Goal: Transaction & Acquisition: Book appointment/travel/reservation

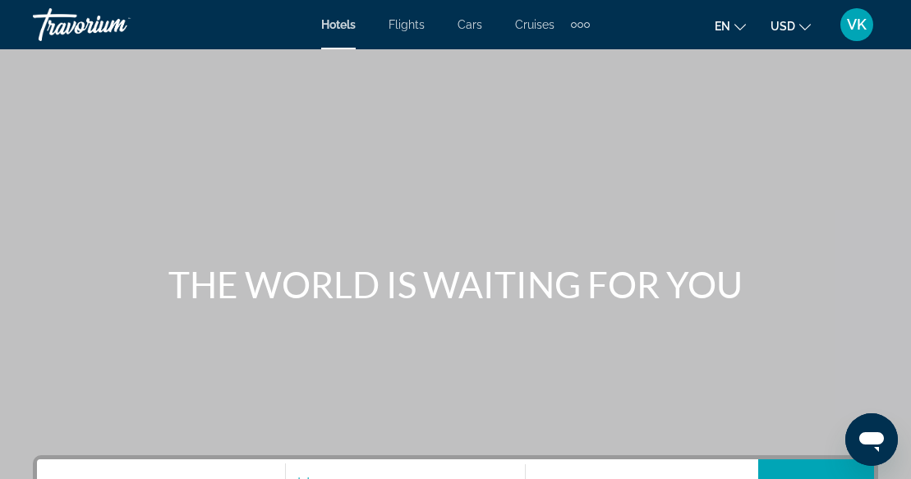
click at [535, 25] on span "Cruises" at bounding box center [534, 24] width 39 height 13
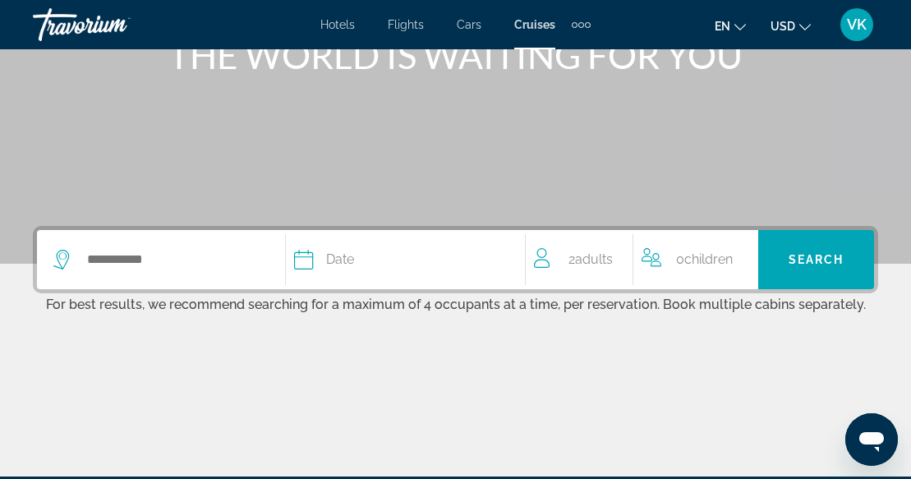
scroll to position [230, 0]
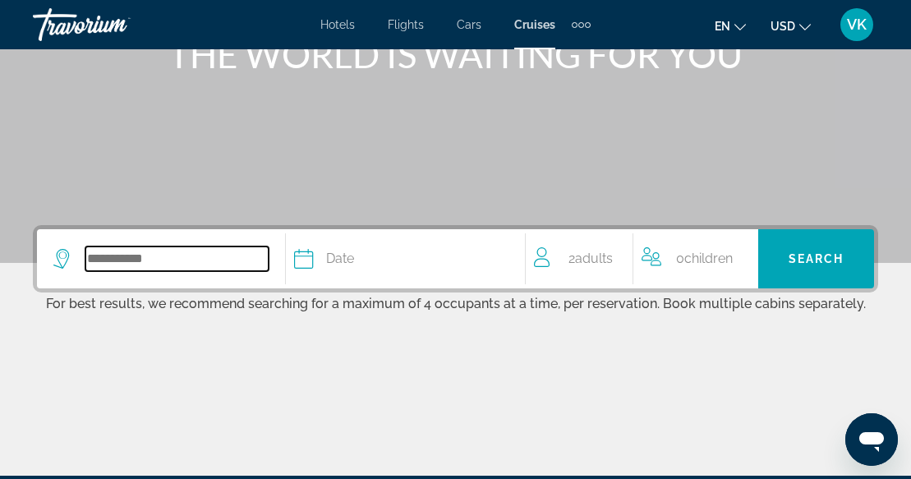
click at [152, 256] on input "Search widget" at bounding box center [176, 258] width 183 height 25
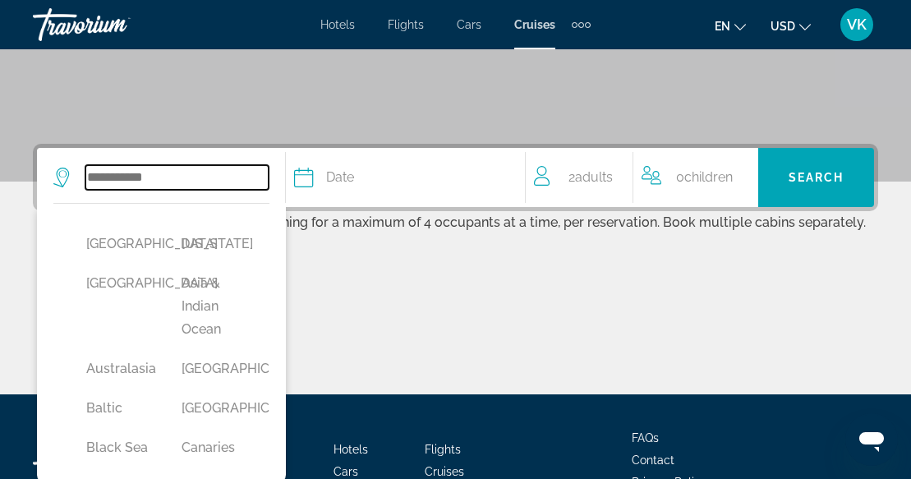
scroll to position [402, 0]
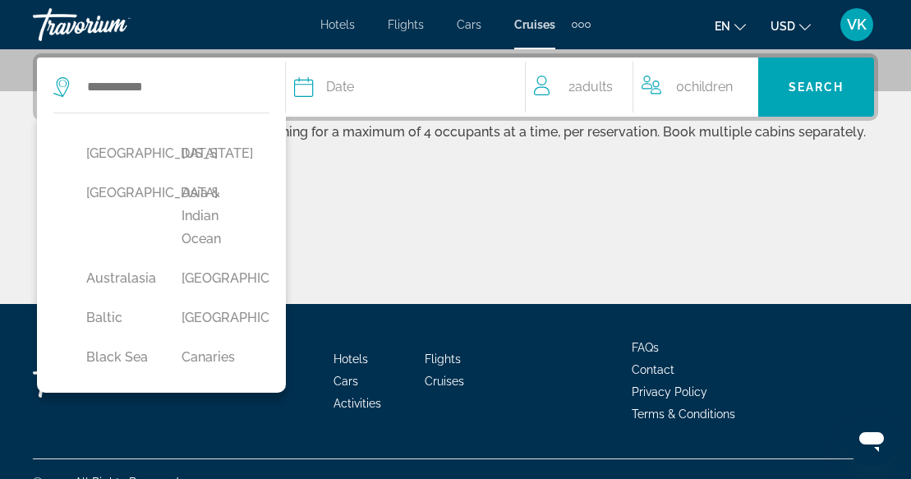
click at [269, 189] on div "[GEOGRAPHIC_DATA] [US_STATE] [GEOGRAPHIC_DATA] [GEOGRAPHIC_DATA] & [GEOGRAPHIC_…" at bounding box center [161, 253] width 249 height 280
click at [269, 226] on div "[GEOGRAPHIC_DATA] [US_STATE] [GEOGRAPHIC_DATA] [GEOGRAPHIC_DATA] & [GEOGRAPHIC_…" at bounding box center [161, 253] width 249 height 280
click at [273, 316] on div "[GEOGRAPHIC_DATA] [US_STATE] [GEOGRAPHIC_DATA] [GEOGRAPHIC_DATA] & [GEOGRAPHIC_…" at bounding box center [161, 253] width 249 height 280
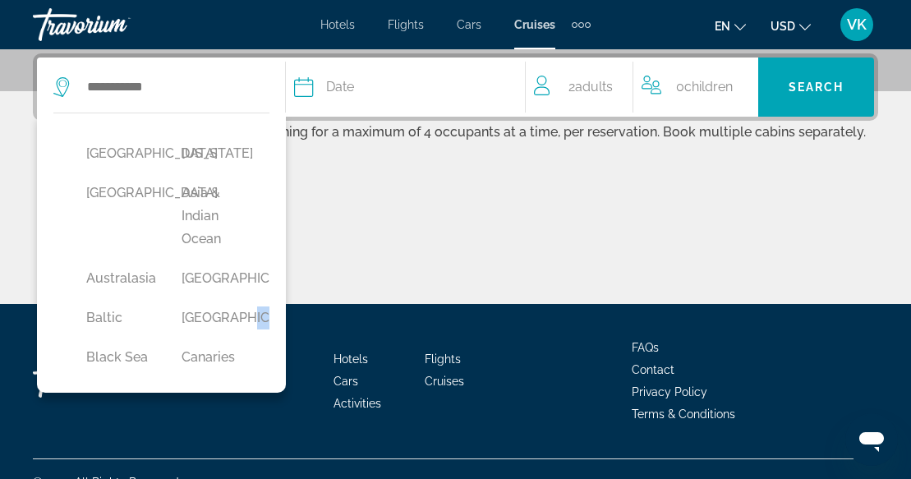
click at [260, 358] on div "Canaries" at bounding box center [212, 361] width 95 height 39
click at [225, 279] on button "[GEOGRAPHIC_DATA]" at bounding box center [212, 278] width 79 height 31
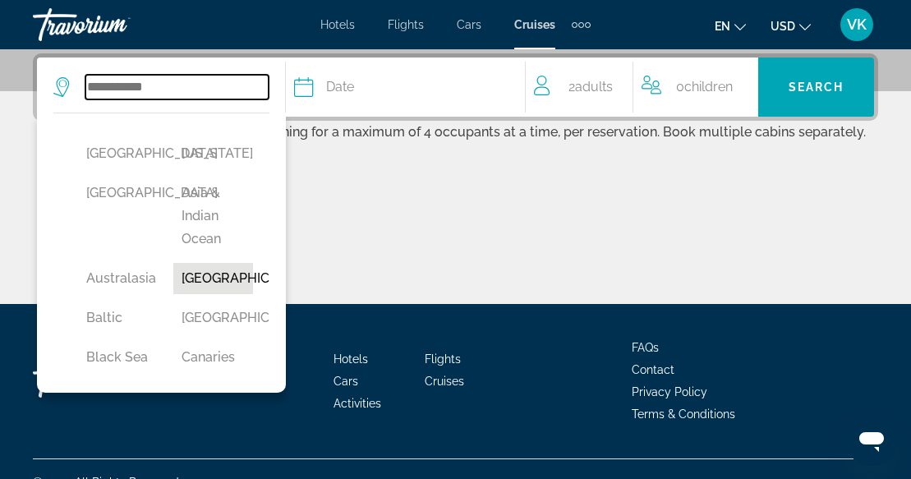
type input "*******"
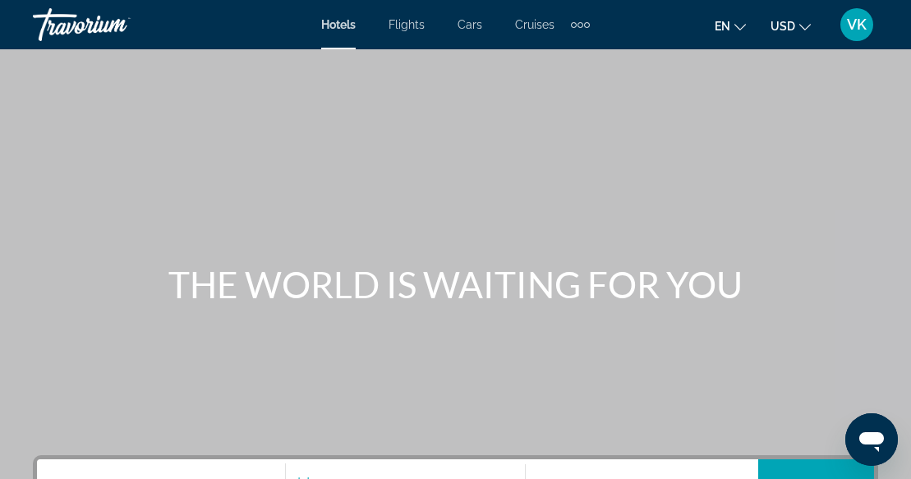
click at [546, 25] on span "Cruises" at bounding box center [534, 24] width 39 height 13
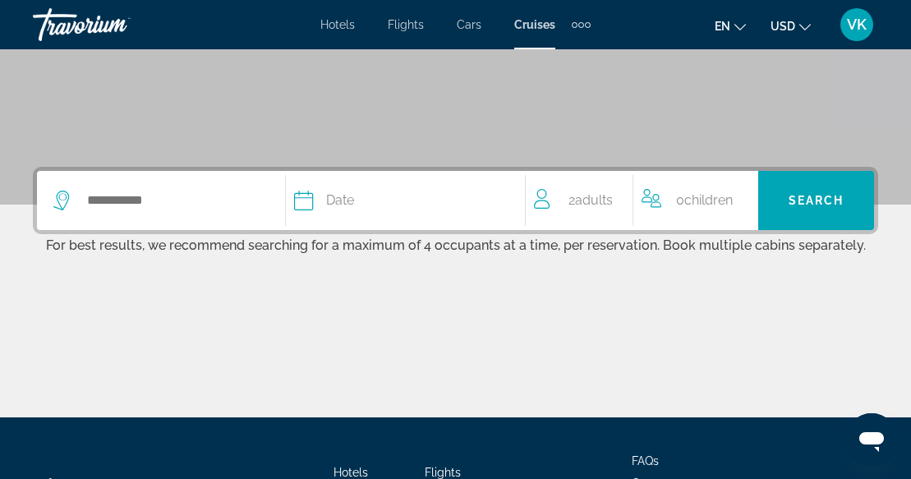
scroll to position [198, 0]
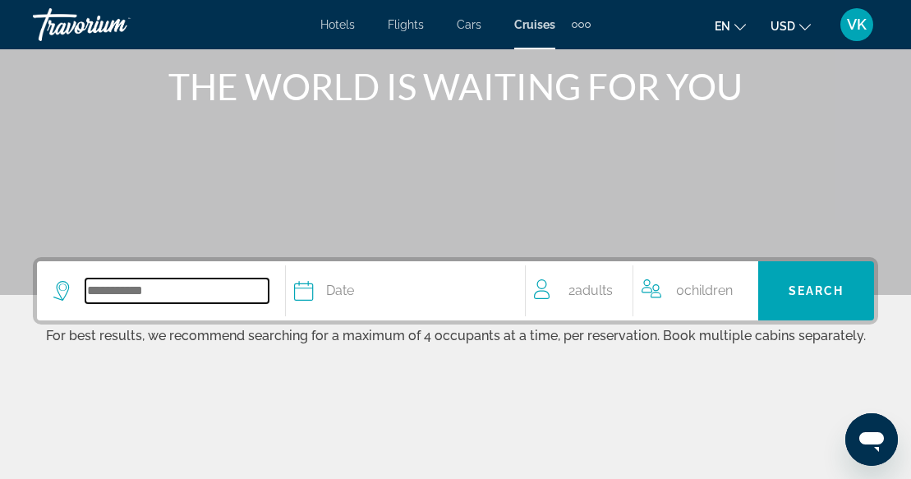
click at [97, 287] on input "Search widget" at bounding box center [176, 291] width 183 height 25
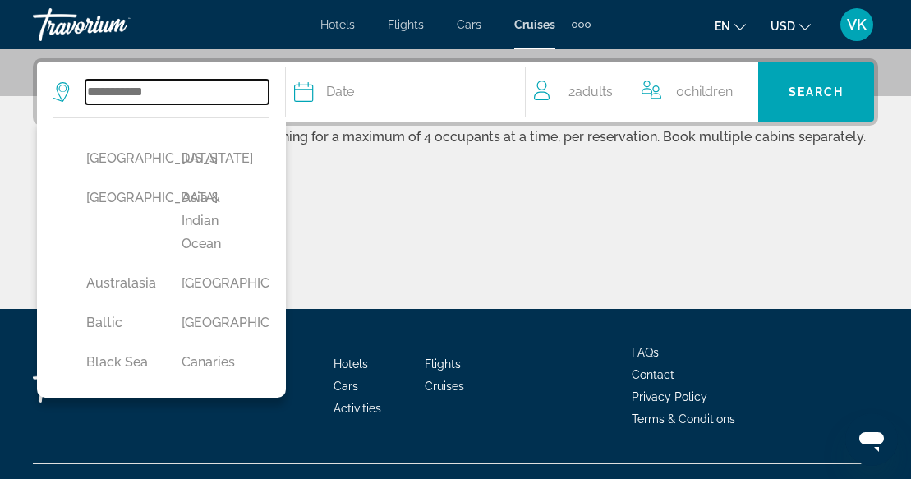
scroll to position [402, 0]
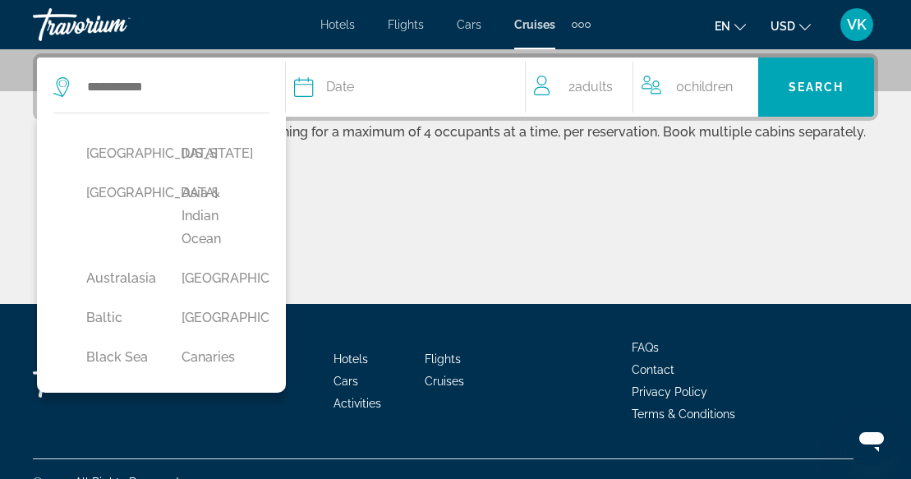
click at [446, 380] on span "Cruises" at bounding box center [444, 381] width 39 height 13
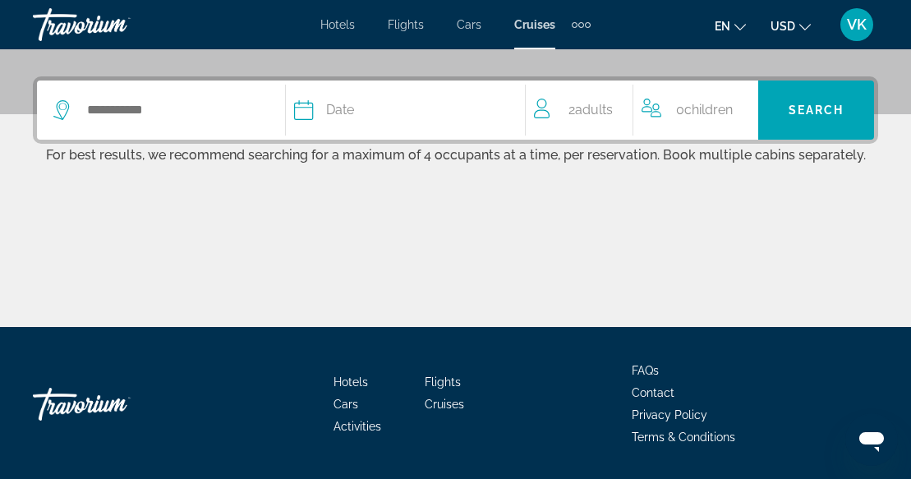
scroll to position [394, 0]
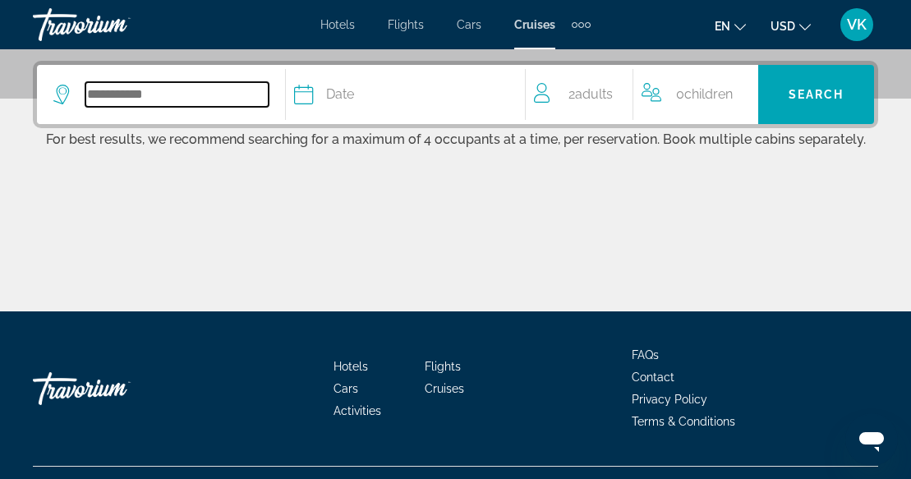
click at [112, 95] on input "Search widget" at bounding box center [176, 94] width 183 height 25
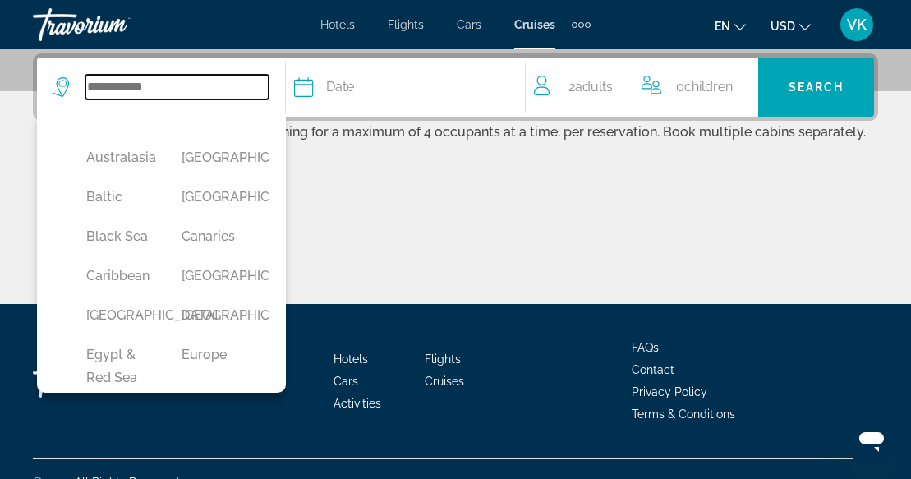
scroll to position [136, 0]
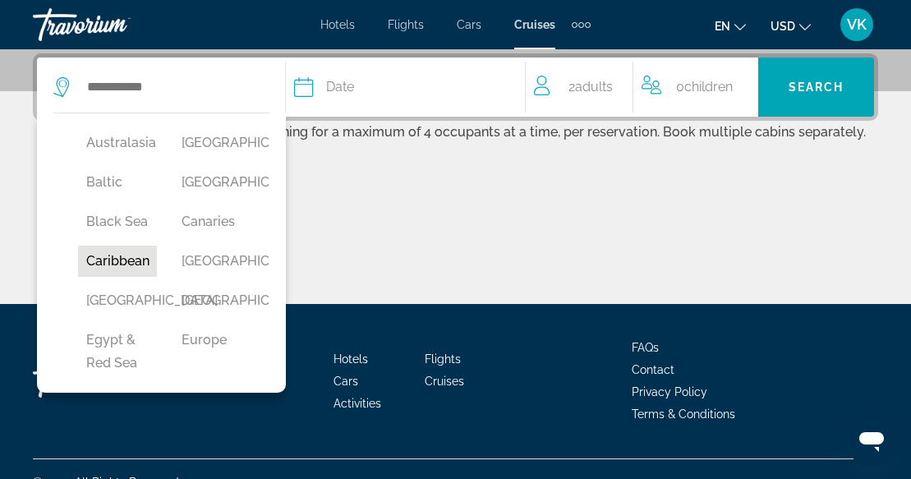
click at [140, 265] on button "Caribbean" at bounding box center [117, 261] width 79 height 31
type input "*********"
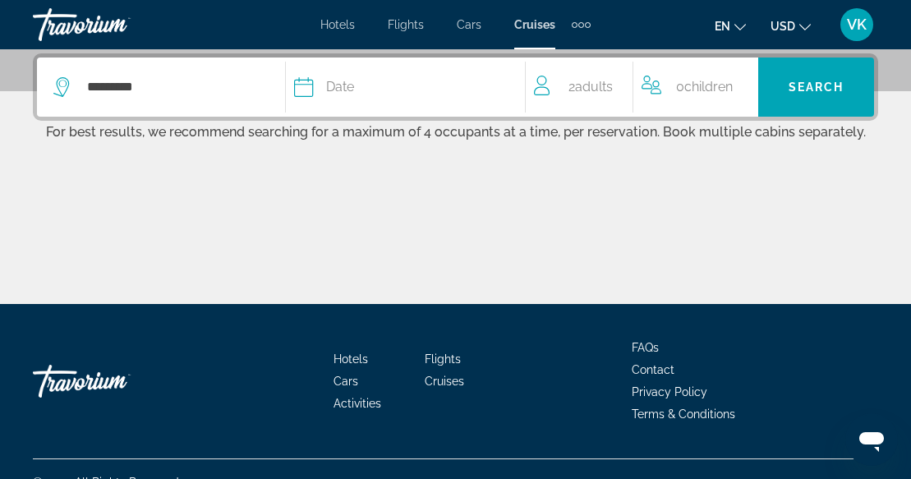
click at [307, 89] on icon "Search widget" at bounding box center [304, 87] width 20 height 20
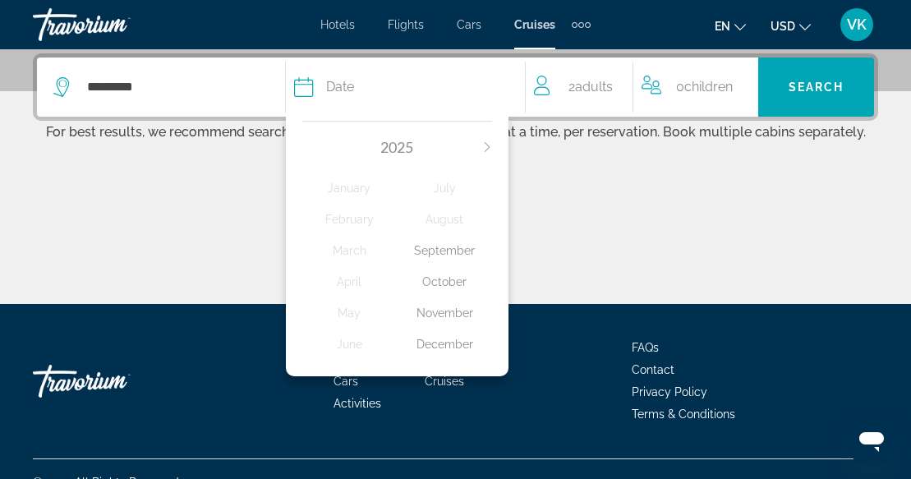
scroll to position [428, 0]
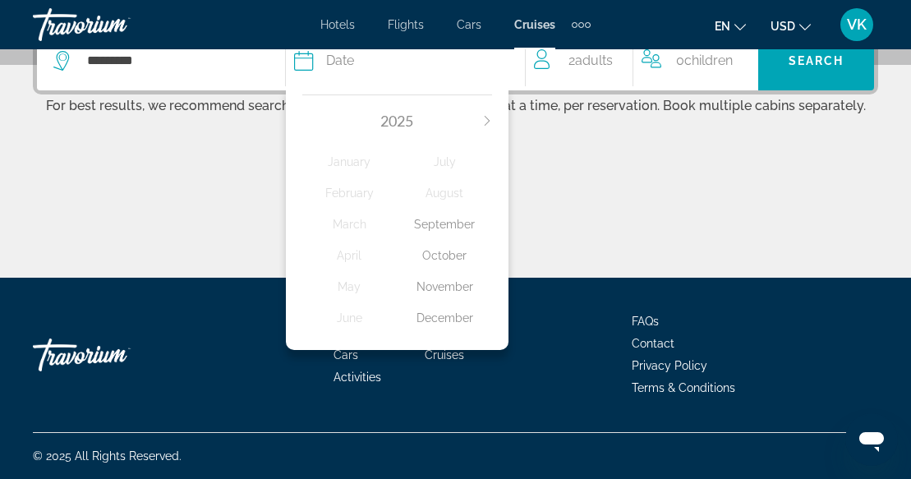
click at [487, 121] on icon "Next month" at bounding box center [487, 121] width 10 height 10
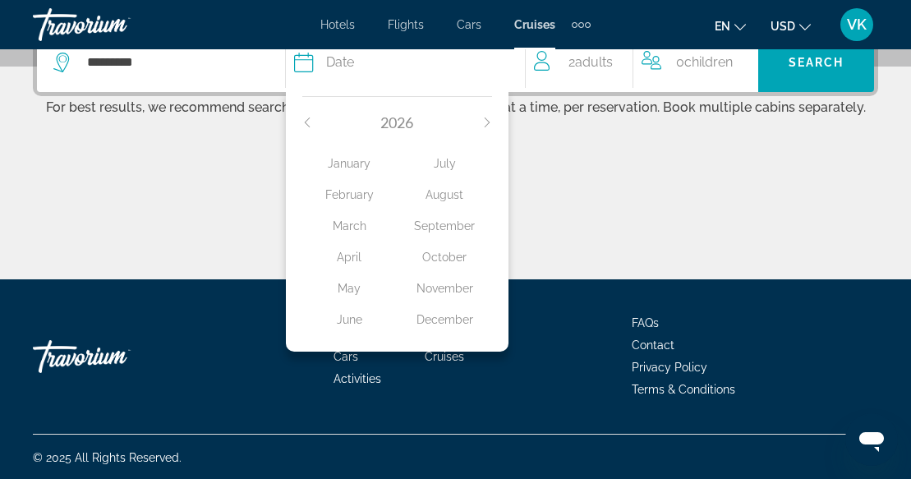
scroll to position [402, 0]
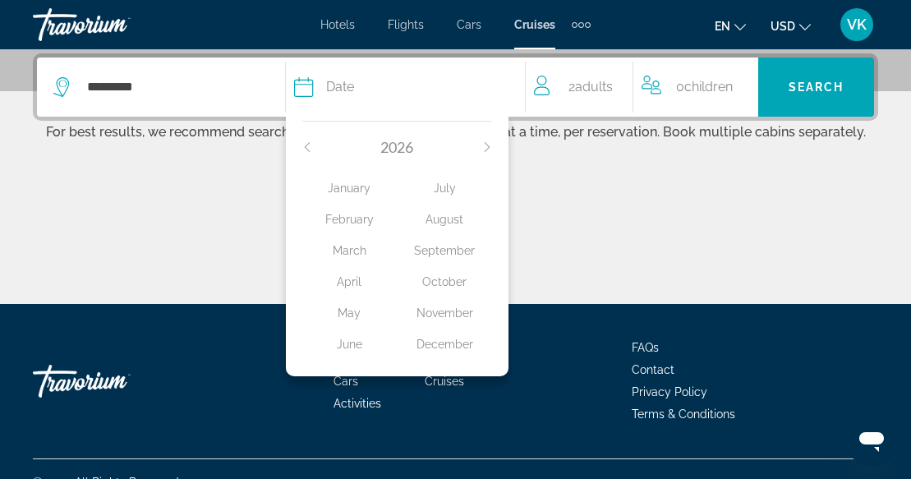
click at [344, 188] on div "January" at bounding box center [349, 188] width 95 height 30
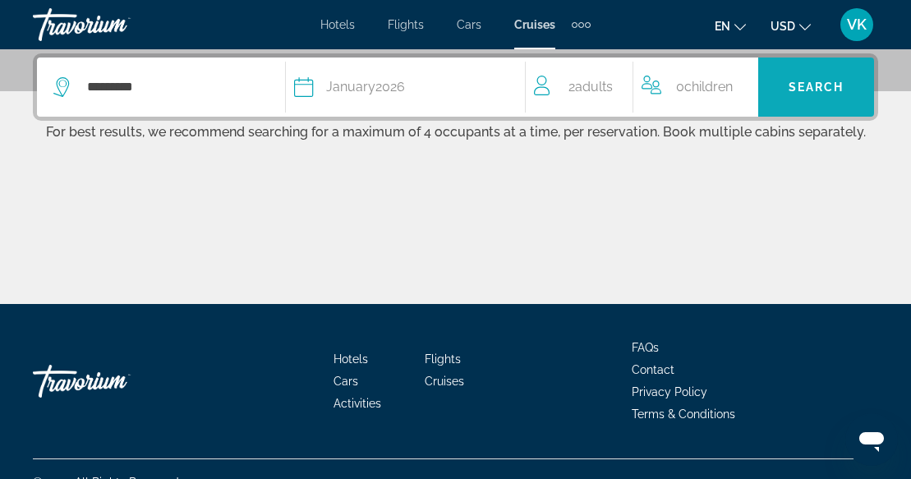
click at [821, 90] on span "Search" at bounding box center [817, 87] width 56 height 13
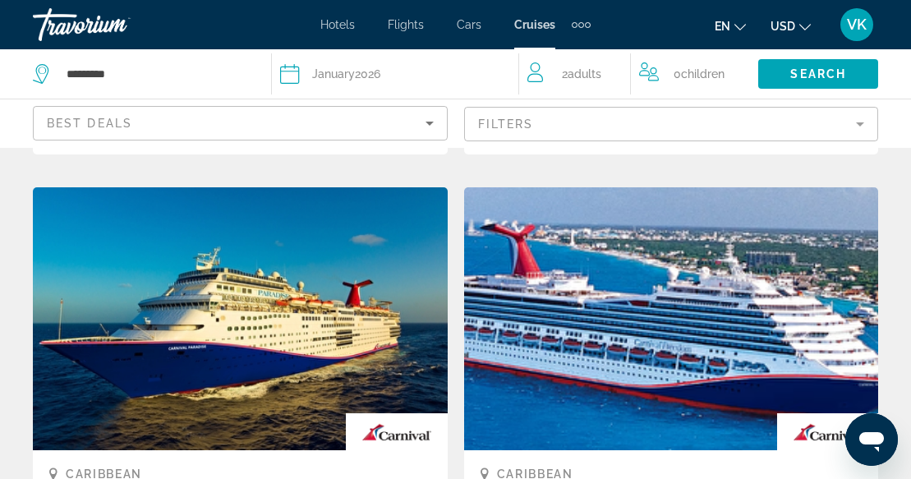
scroll to position [1775, 0]
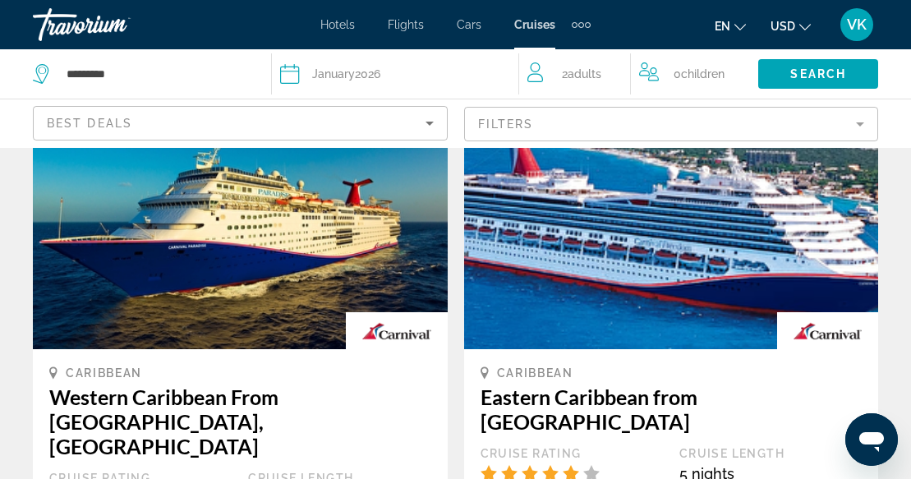
click at [856, 122] on mat-form-field "Filters" at bounding box center [671, 124] width 415 height 35
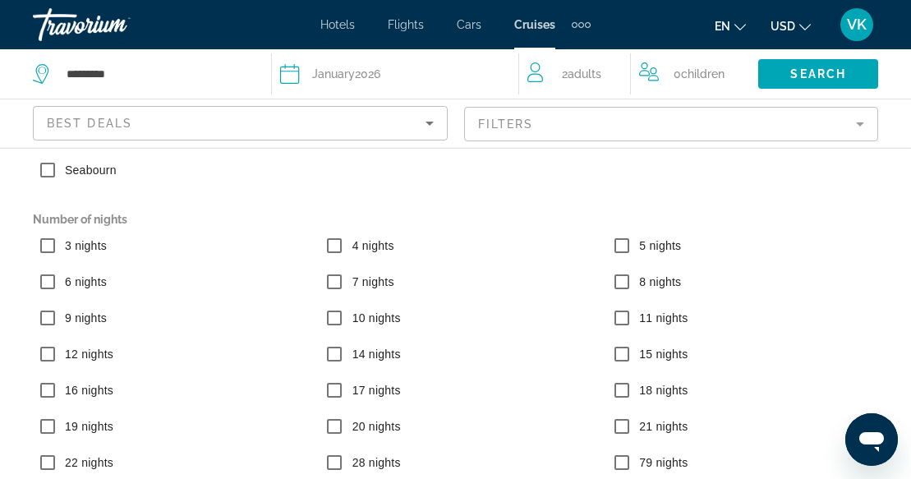
scroll to position [161, 0]
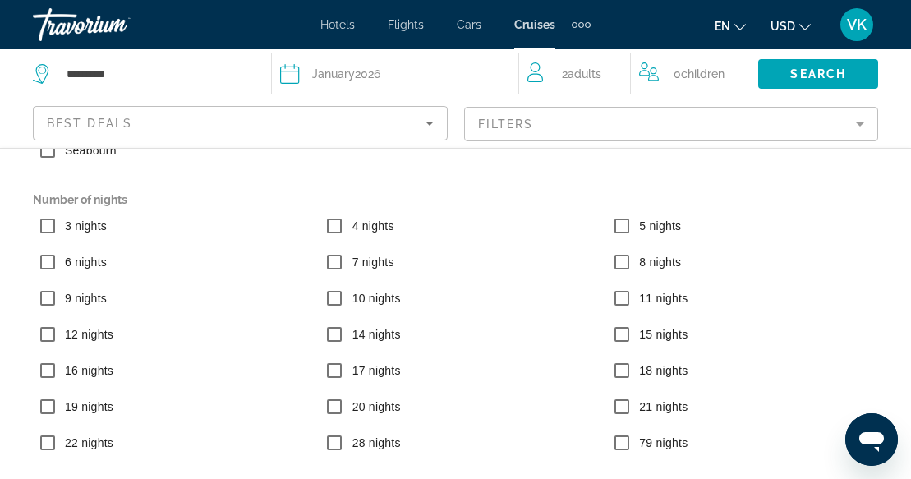
scroll to position [673, 0]
click at [799, 69] on span "Search" at bounding box center [818, 73] width 56 height 13
click at [778, 71] on span "Search widget" at bounding box center [818, 73] width 120 height 39
click at [427, 123] on icon "Sort by" at bounding box center [430, 124] width 8 height 4
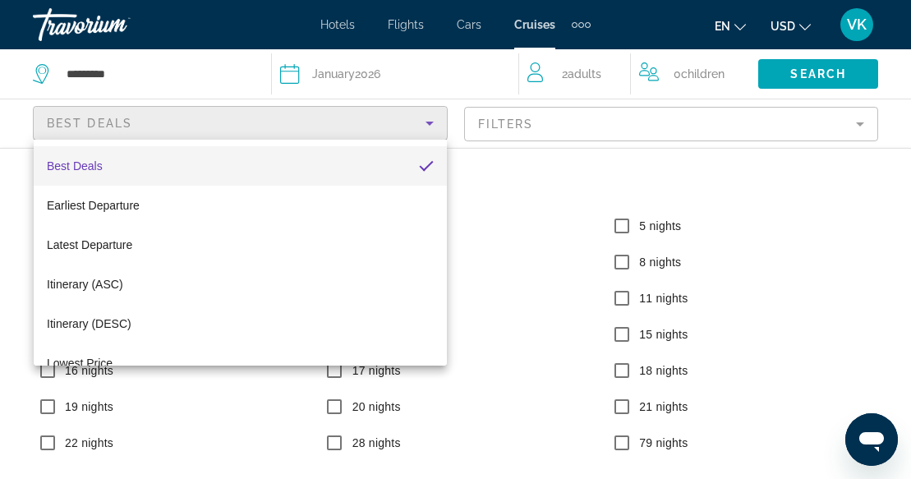
click at [427, 123] on div at bounding box center [455, 239] width 911 height 479
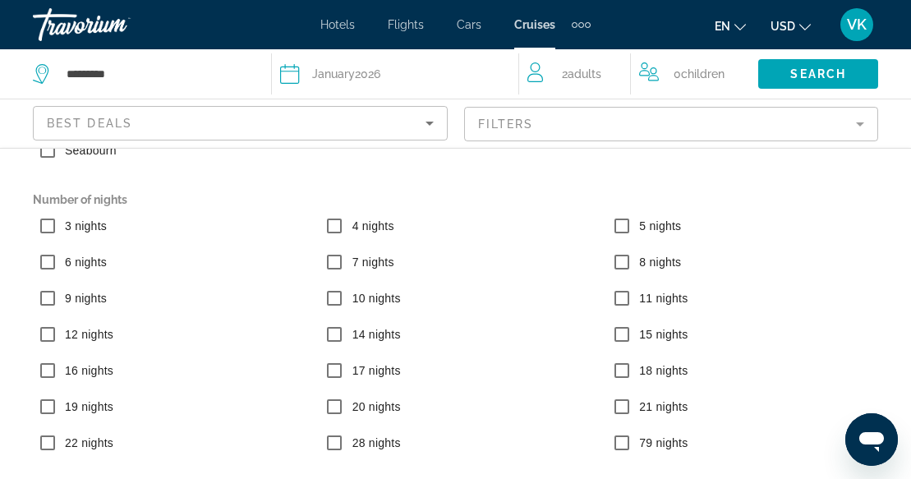
click at [549, 117] on mat-form-field "Filters" at bounding box center [671, 124] width 415 height 35
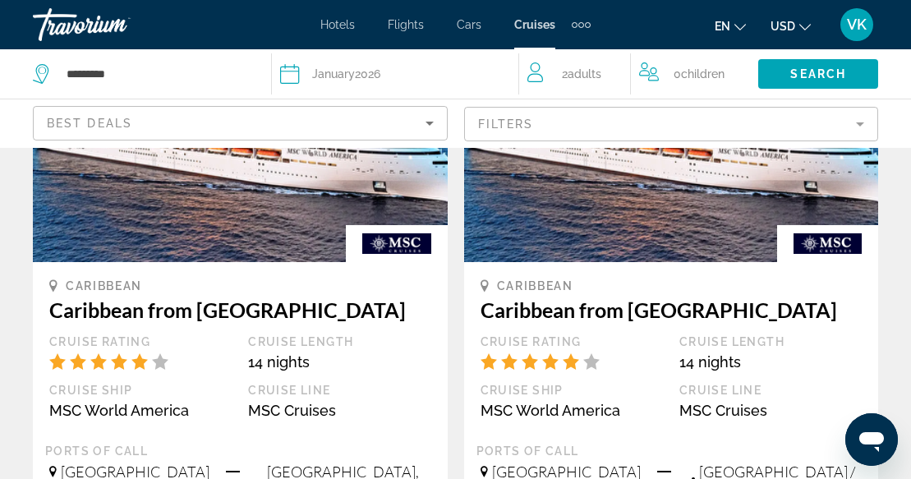
scroll to position [1094, 0]
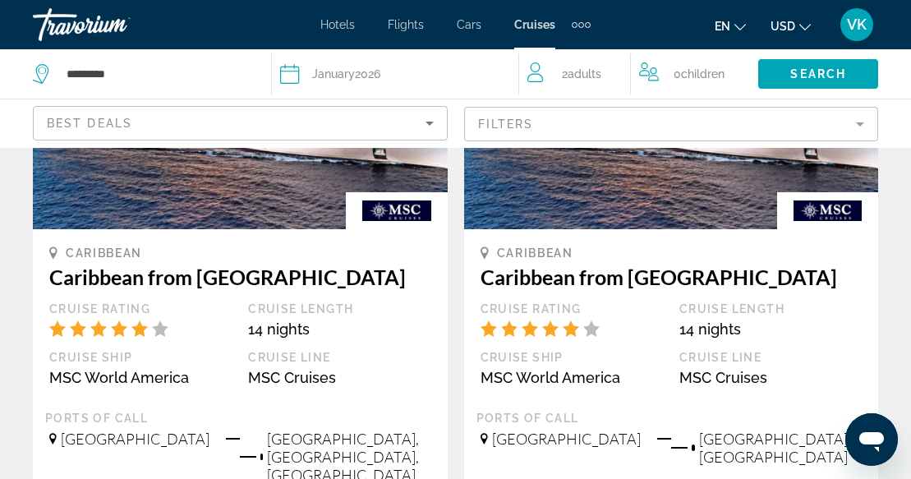
click at [571, 107] on mat-form-field "Filters" at bounding box center [671, 124] width 415 height 35
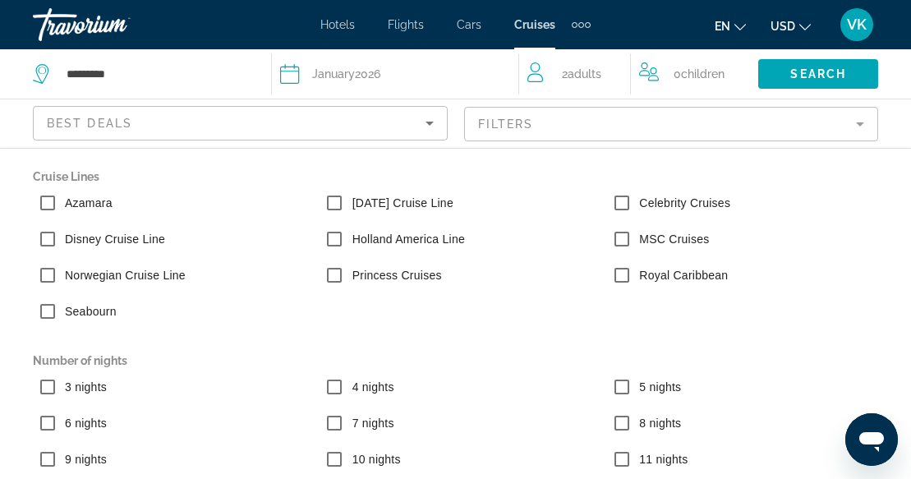
click at [626, 108] on mat-form-field "Filters" at bounding box center [671, 124] width 415 height 35
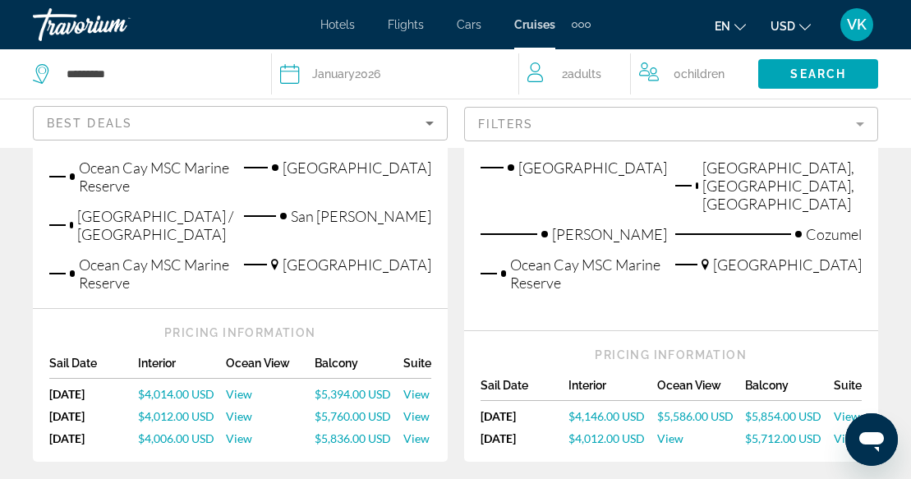
scroll to position [1489, 0]
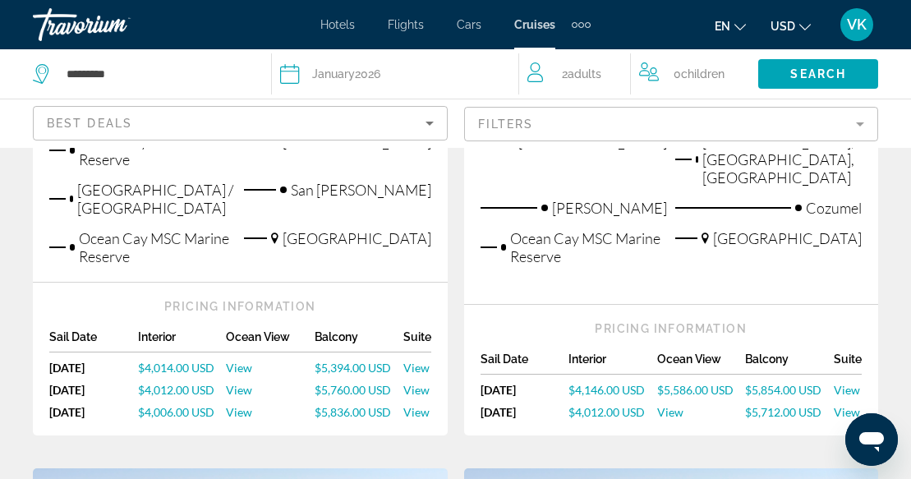
click at [418, 405] on span "View" at bounding box center [416, 412] width 26 height 14
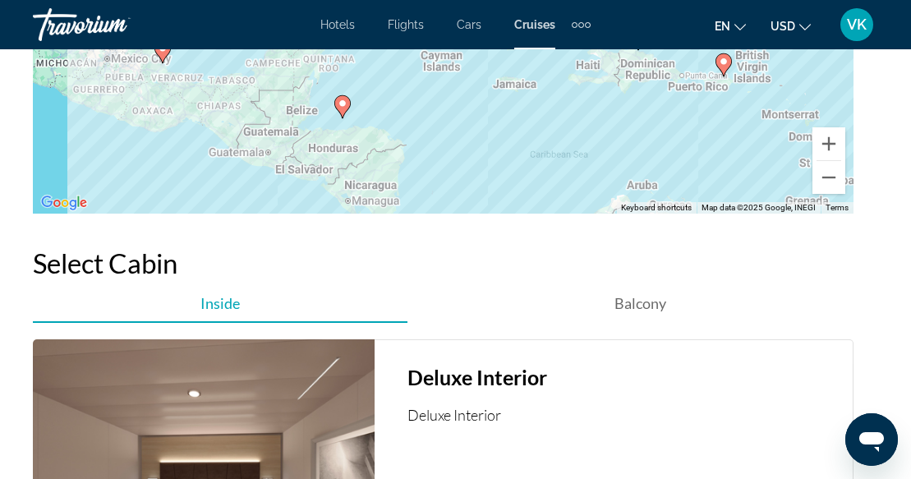
scroll to position [2345, 0]
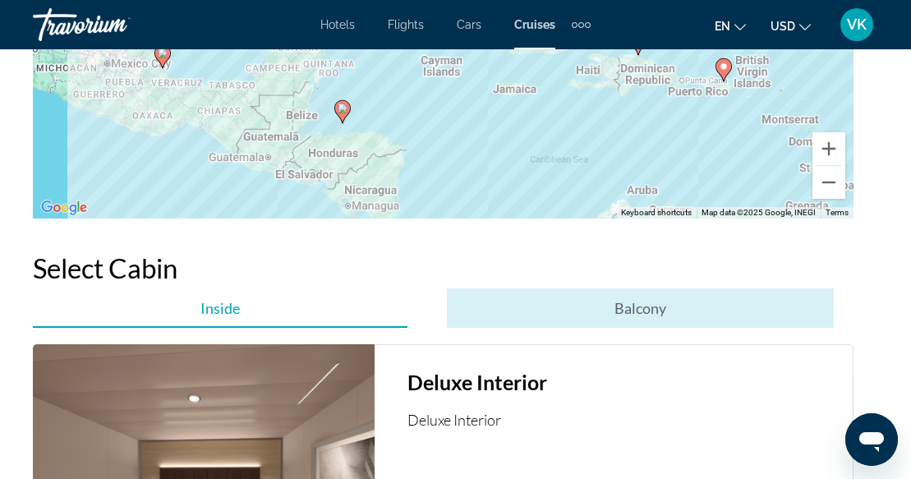
click at [647, 304] on span "Balcony" at bounding box center [641, 308] width 52 height 18
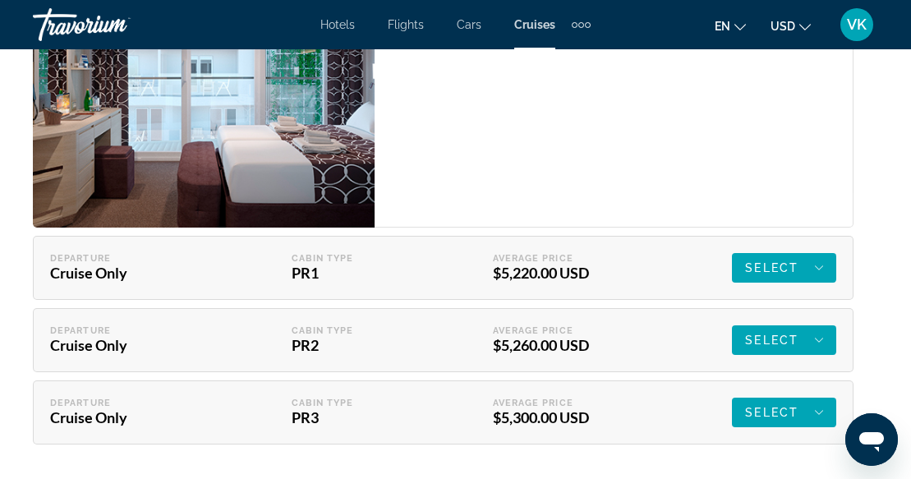
scroll to position [2725, 0]
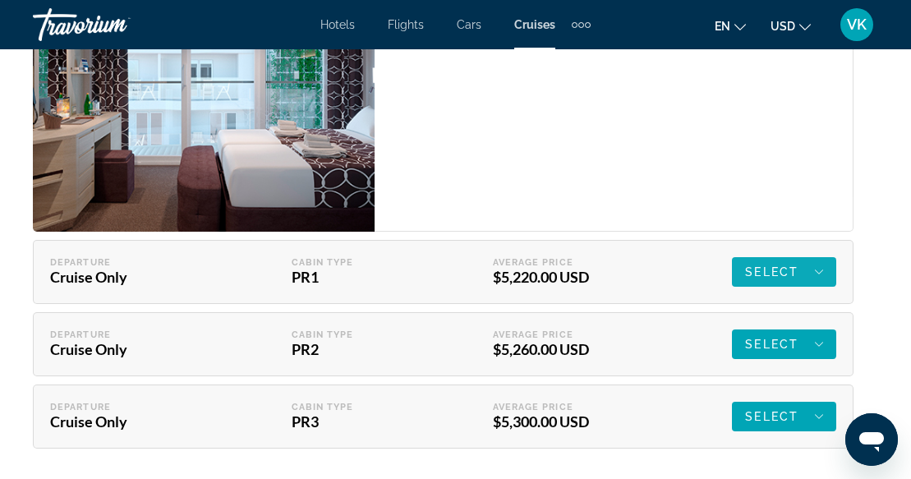
click at [808, 272] on div "Select" at bounding box center [784, 272] width 78 height 20
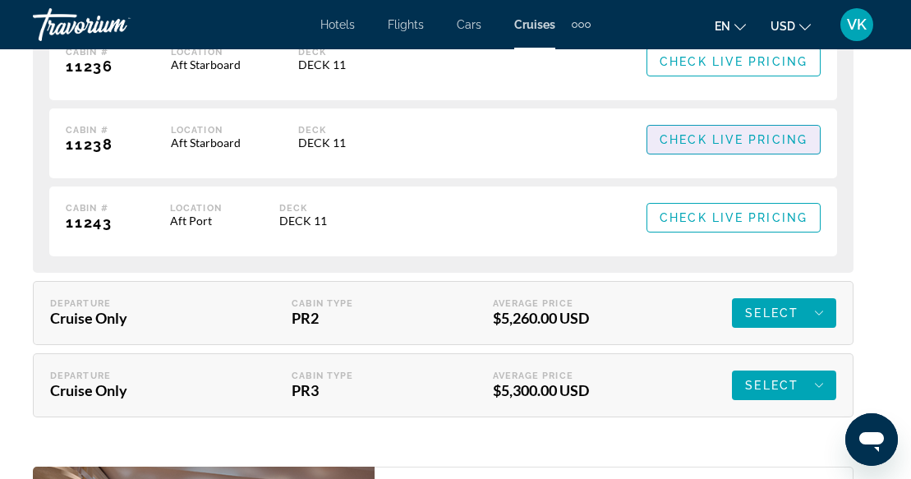
scroll to position [3568, 0]
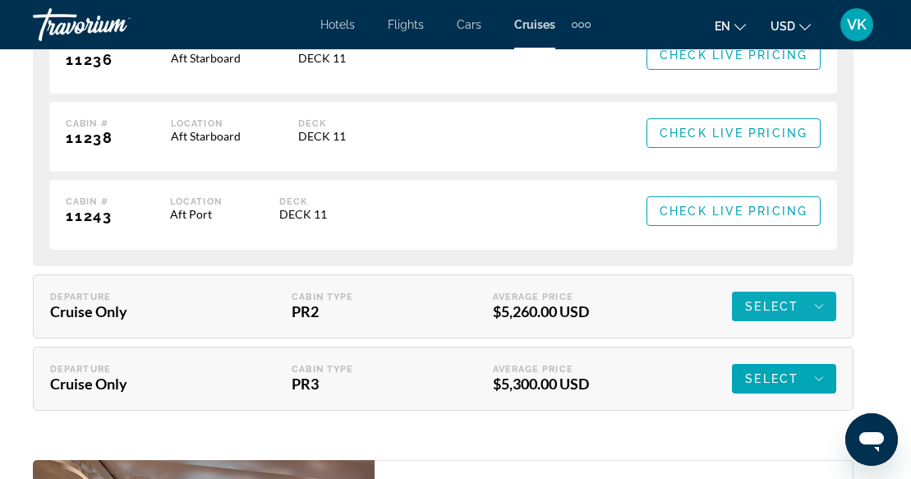
click at [797, 297] on div "Select" at bounding box center [784, 307] width 78 height 20
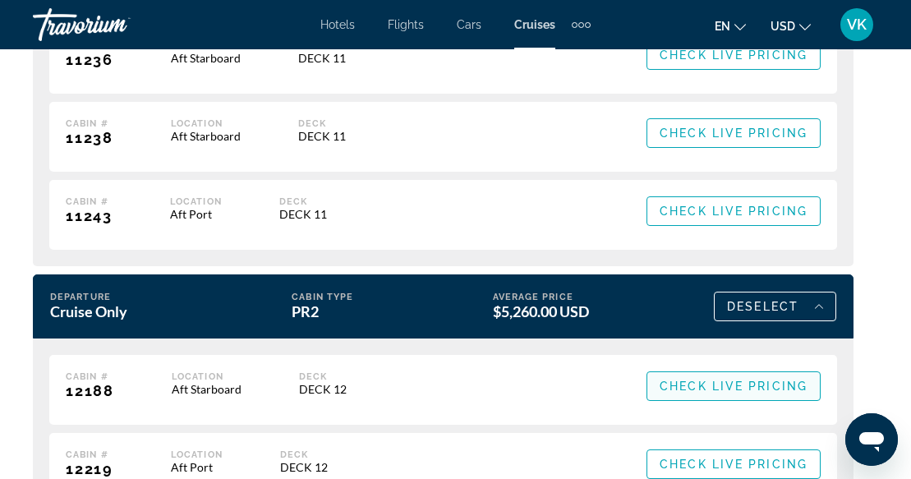
click at [772, 381] on span "Check Live Pricing" at bounding box center [734, 386] width 148 height 13
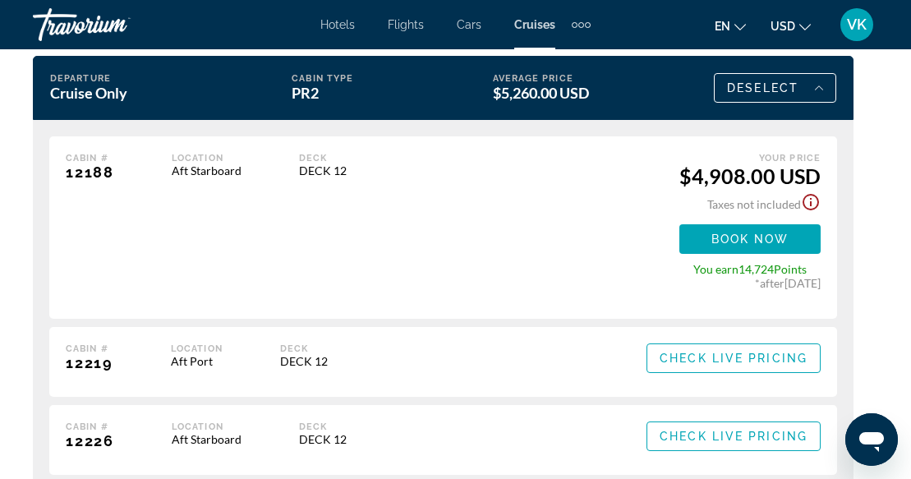
scroll to position [3788, 0]
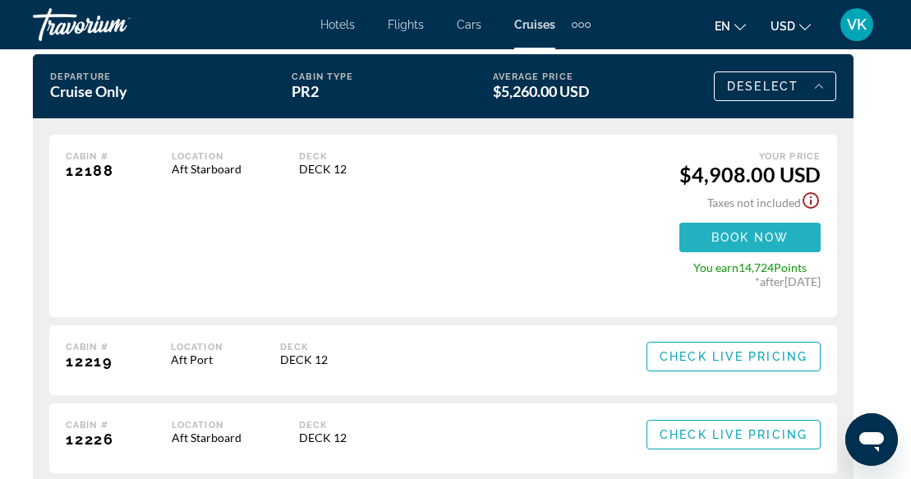
click at [795, 230] on span "Main content" at bounding box center [749, 237] width 141 height 39
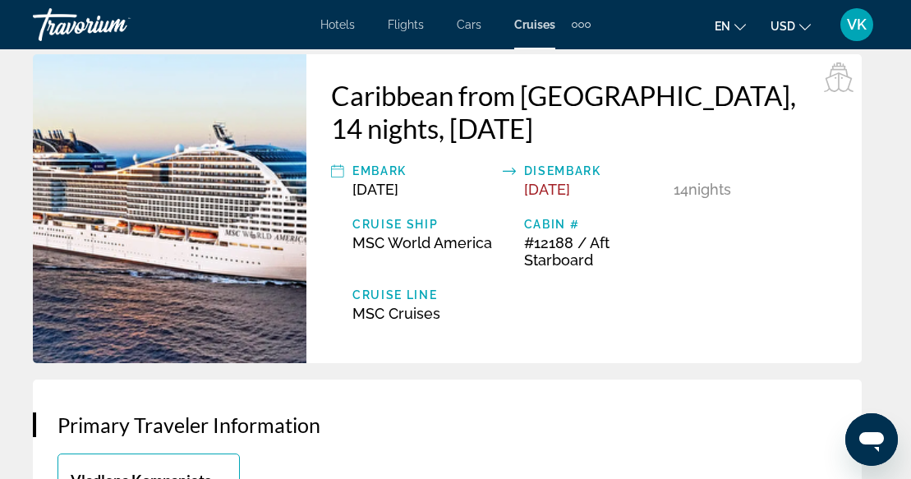
scroll to position [428, 0]
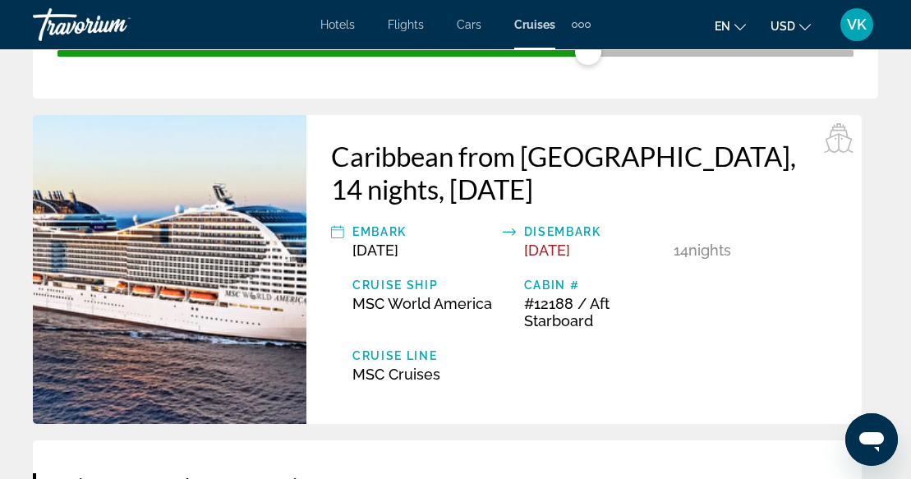
click at [403, 336] on div "Embark Jan 31, 2026 Disembark Feb 14, 2026 14 Night Nights Cruise Ship MSC Worl…" at bounding box center [584, 302] width 506 height 161
